Goal: Find specific page/section

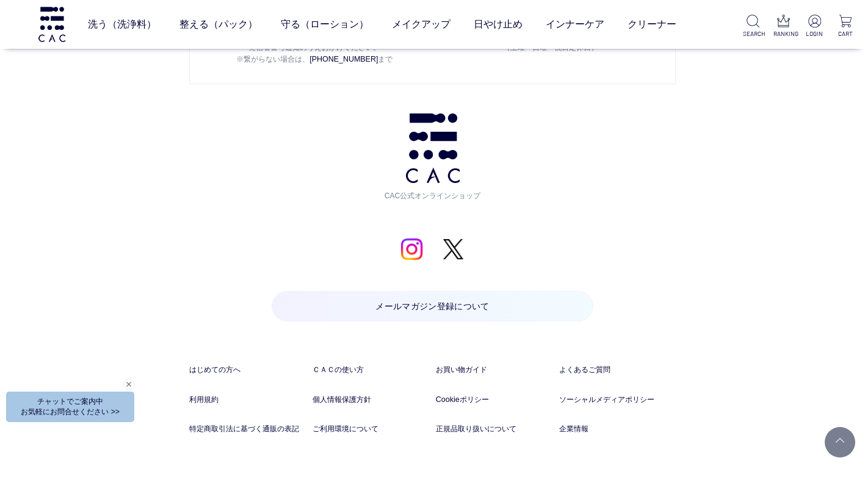
scroll to position [6236, 0]
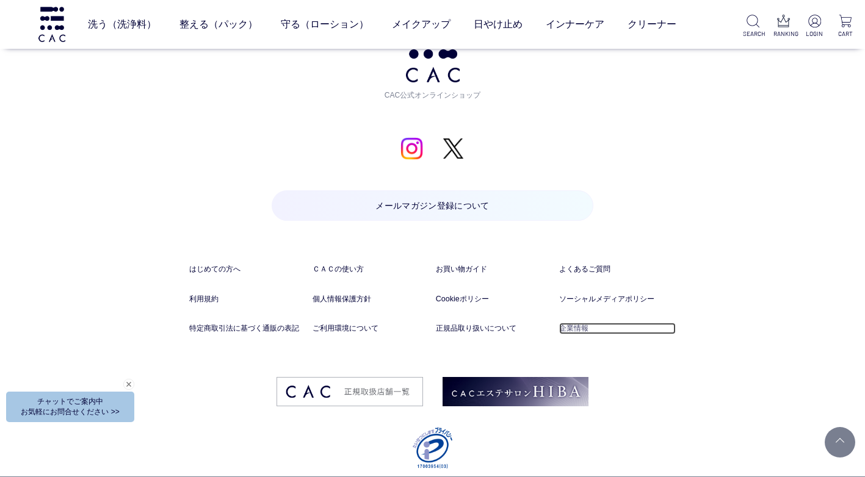
click at [577, 323] on link "企業情報" at bounding box center [617, 329] width 117 height 12
